Goal: Task Accomplishment & Management: Use online tool/utility

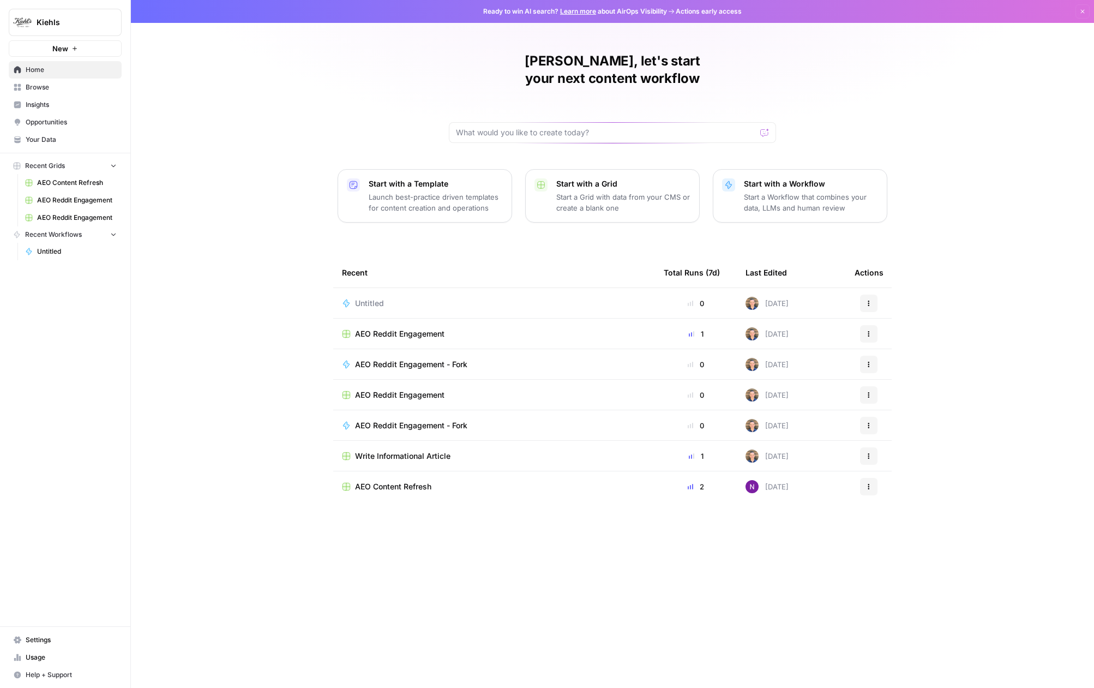
click at [431, 328] on span "AEO Reddit Engagement" at bounding box center [399, 333] width 89 height 11
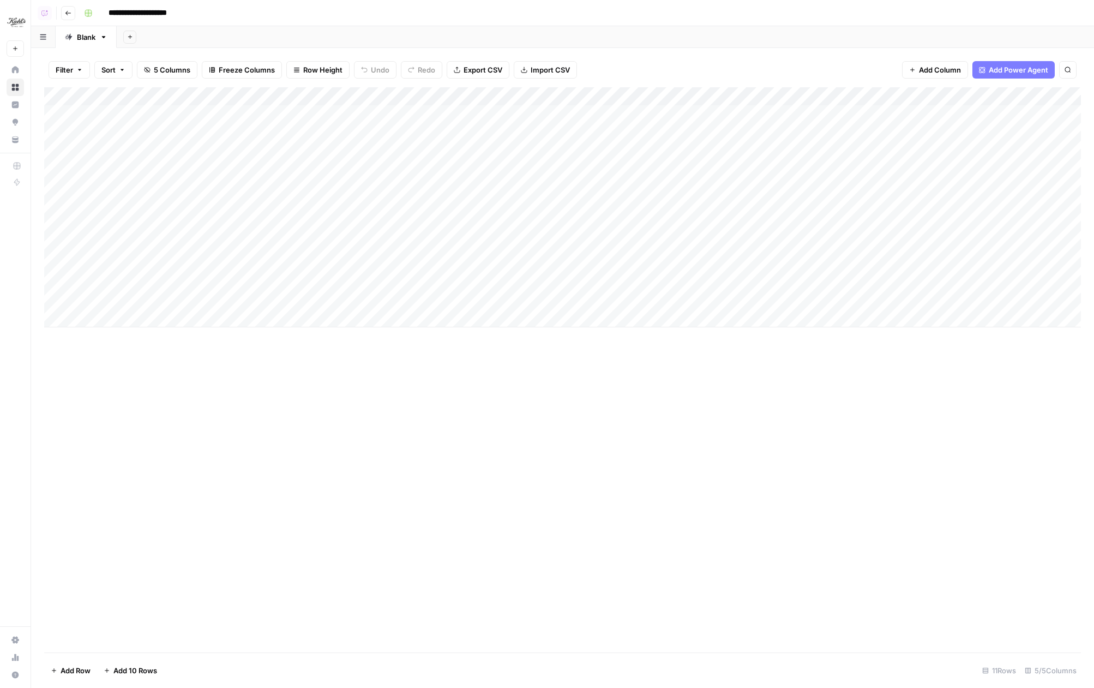
click at [63, 13] on button "Go back" at bounding box center [68, 13] width 14 height 14
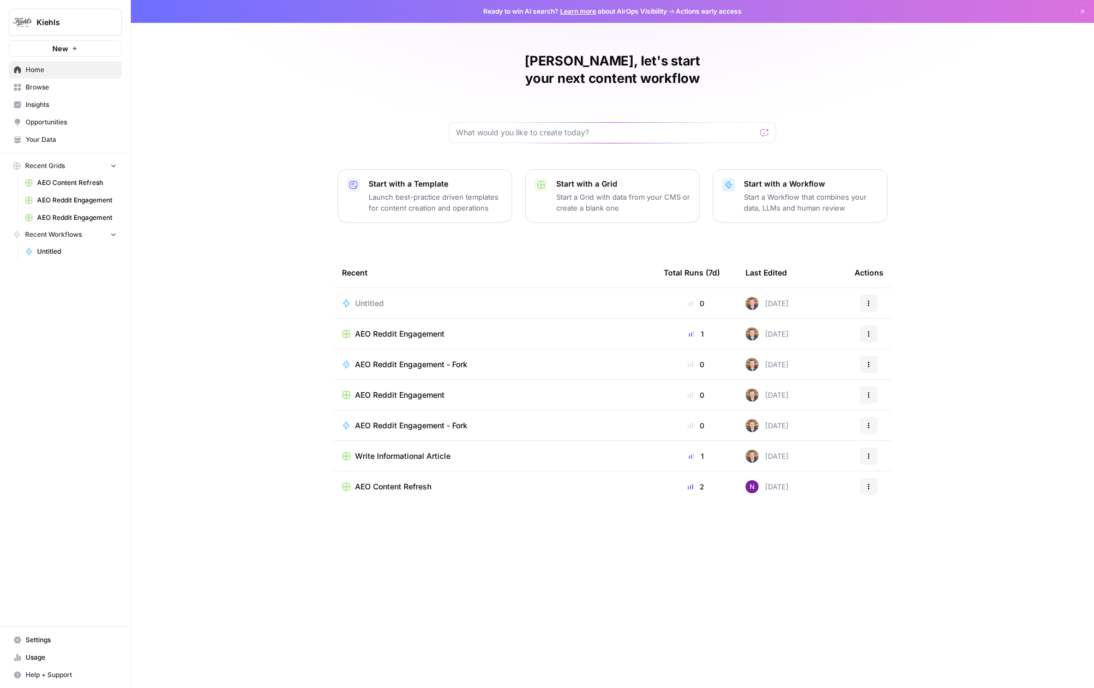
click at [376, 359] on span "AEO Reddit Engagement - Fork" at bounding box center [411, 364] width 112 height 11
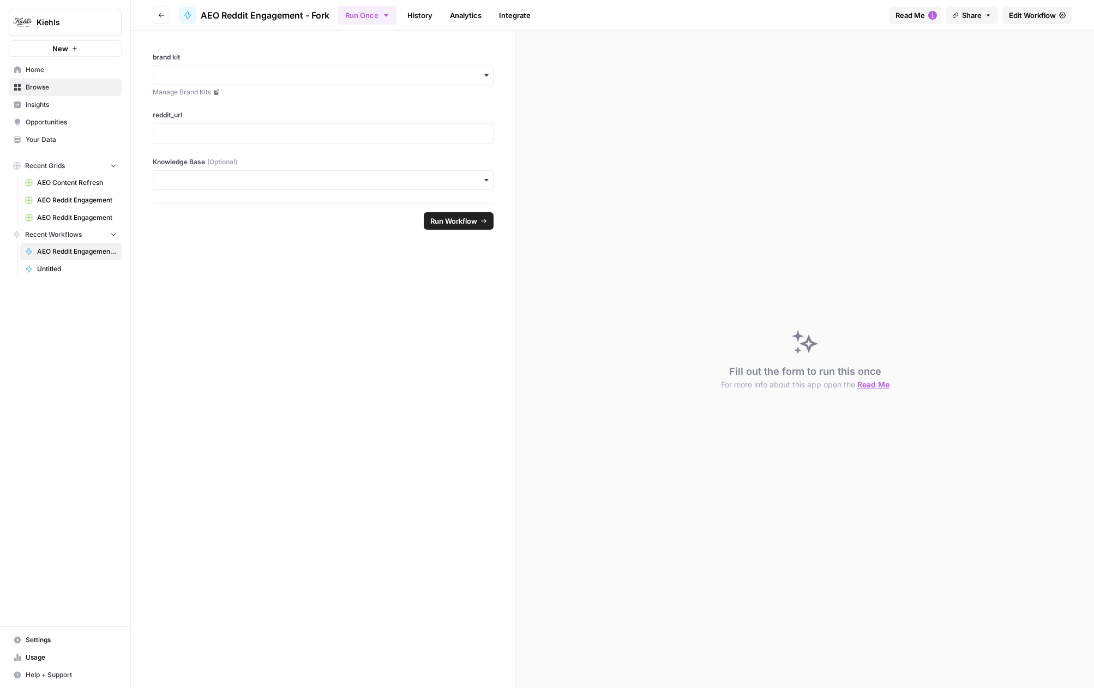
click at [1033, 19] on span "Edit Workflow" at bounding box center [1032, 15] width 47 height 11
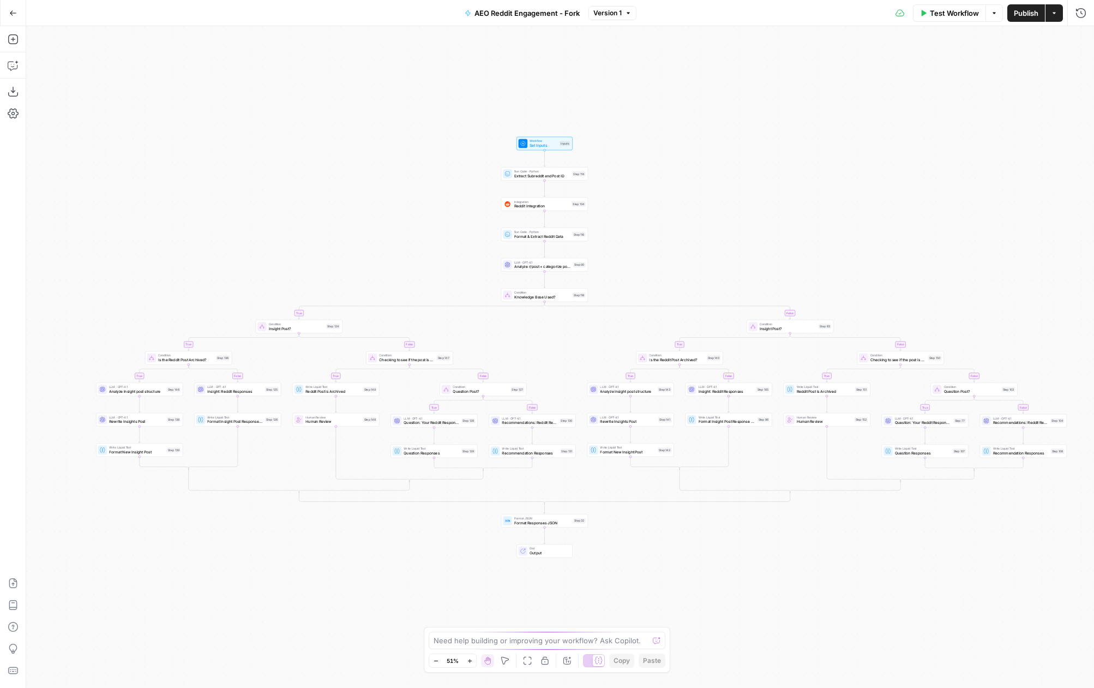
drag, startPoint x: 678, startPoint y: 219, endPoint x: 695, endPoint y: 207, distance: 20.9
click at [695, 207] on div "true false true false true false true false true false true false true false tr…" at bounding box center [560, 356] width 1068 height 661
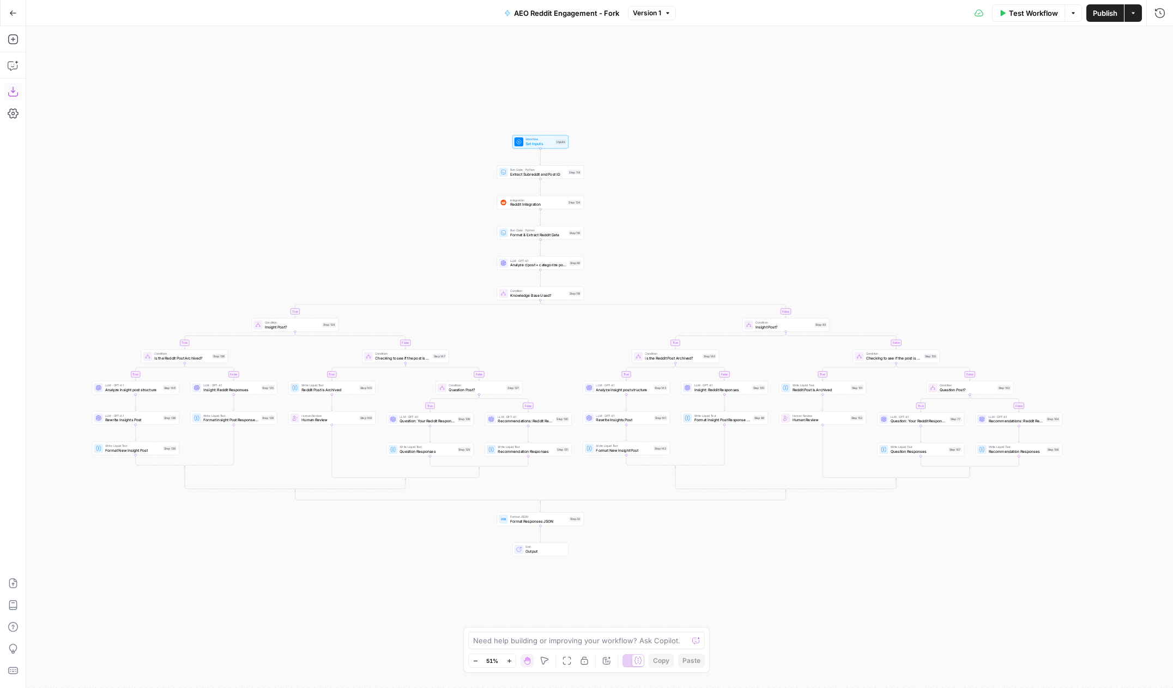
click at [15, 89] on icon "button" at bounding box center [13, 91] width 11 height 11
click at [708, 392] on div "LLM · GPT-4.1 Insight: Reddit Responses Step 105 Copy step Delete step Edit Not…" at bounding box center [724, 388] width 87 height 14
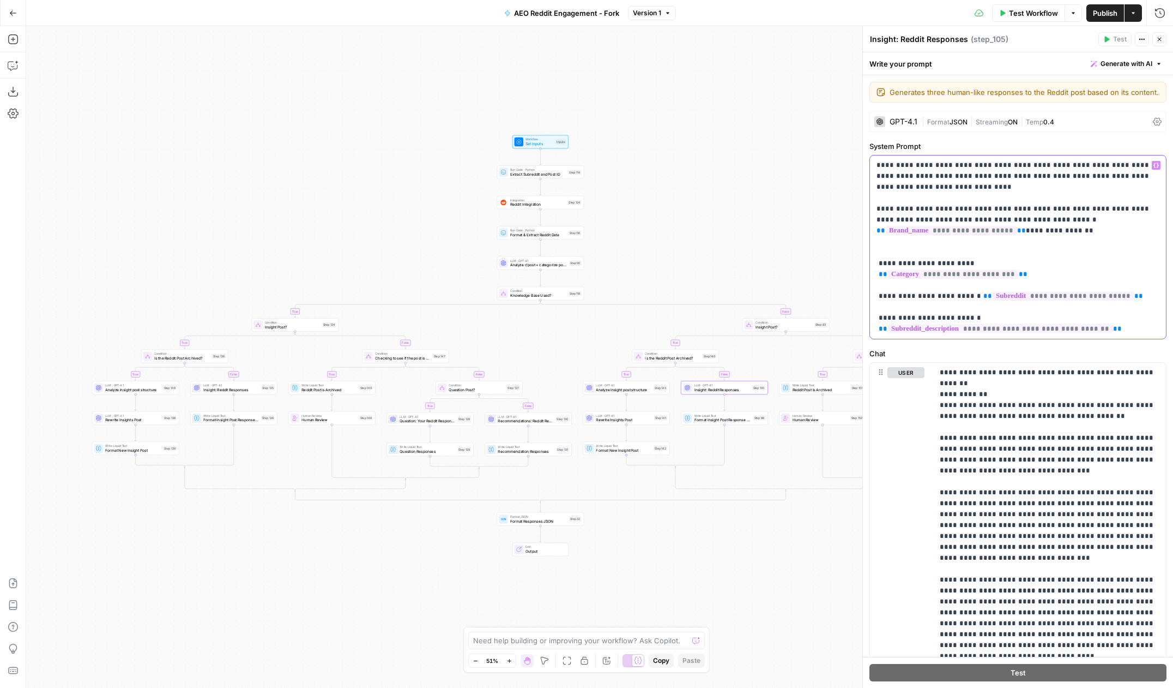
click at [938, 276] on span "**********" at bounding box center [953, 273] width 130 height 9
drag, startPoint x: 400, startPoint y: 106, endPoint x: 384, endPoint y: 106, distance: 15.8
click at [384, 106] on div "true false true false true false true false true false true false true false tr…" at bounding box center [599, 356] width 1147 height 661
